Goal: Task Accomplishment & Management: Use online tool/utility

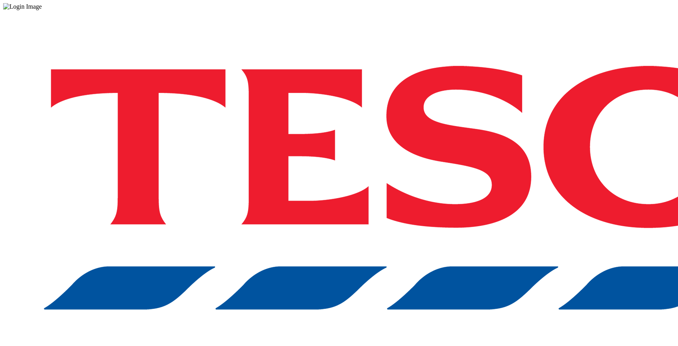
click at [490, 191] on div "Log in to the Spectra’s dashboard using [PERSON_NAME]’s credentials. If you don…" at bounding box center [339, 206] width 672 height 392
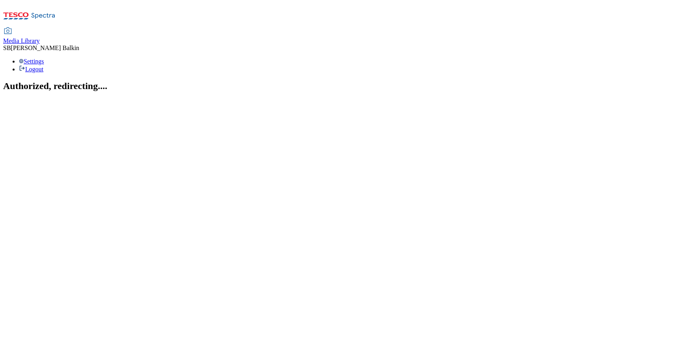
click at [40, 37] on div "Media Library" at bounding box center [21, 40] width 37 height 7
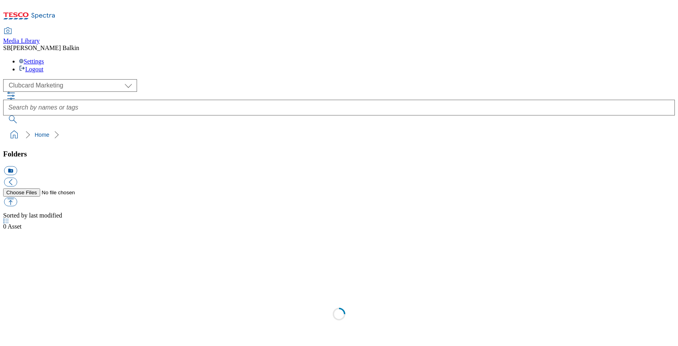
scroll to position [0, 0]
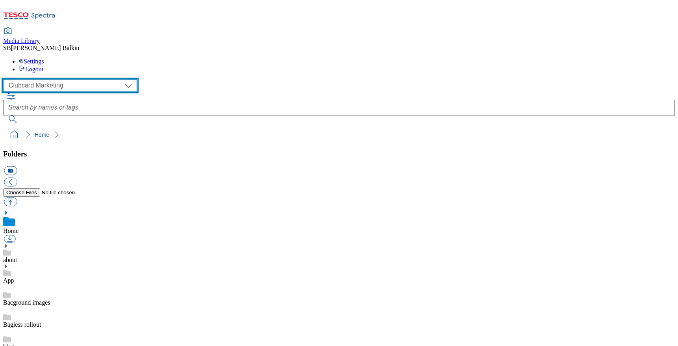
click at [58, 79] on select "Clubcard Marketing Dotcom UK FnF Stores GHS Marketing UK GHS Product UK GHS ROI…" at bounding box center [70, 85] width 134 height 13
select select "flare-ghs-mktg"
click at [6, 79] on select "Clubcard Marketing Dotcom UK FnF Stores GHS Marketing UK GHS Product UK GHS ROI…" at bounding box center [70, 85] width 134 height 13
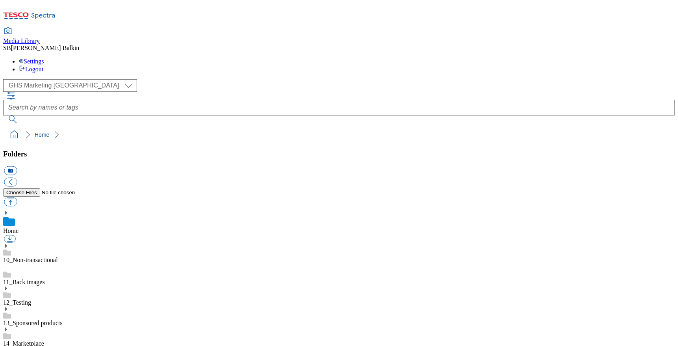
click at [9, 345] on icon at bounding box center [6, 350] width 6 height 6
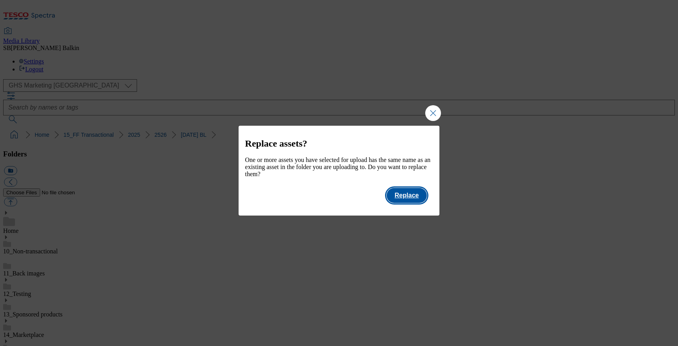
click at [414, 203] on button "Replace" at bounding box center [407, 195] width 40 height 15
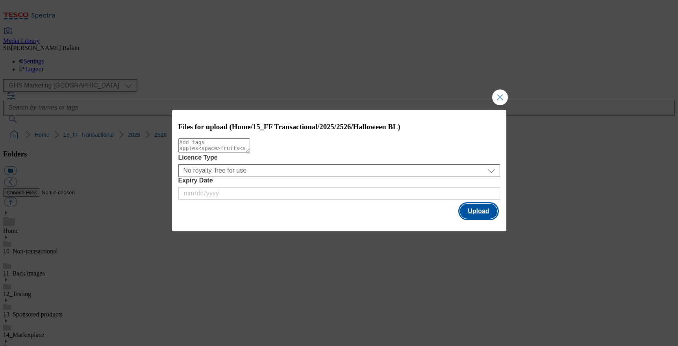
click at [474, 211] on button "Upload" at bounding box center [478, 211] width 37 height 15
